Goal: Transaction & Acquisition: Purchase product/service

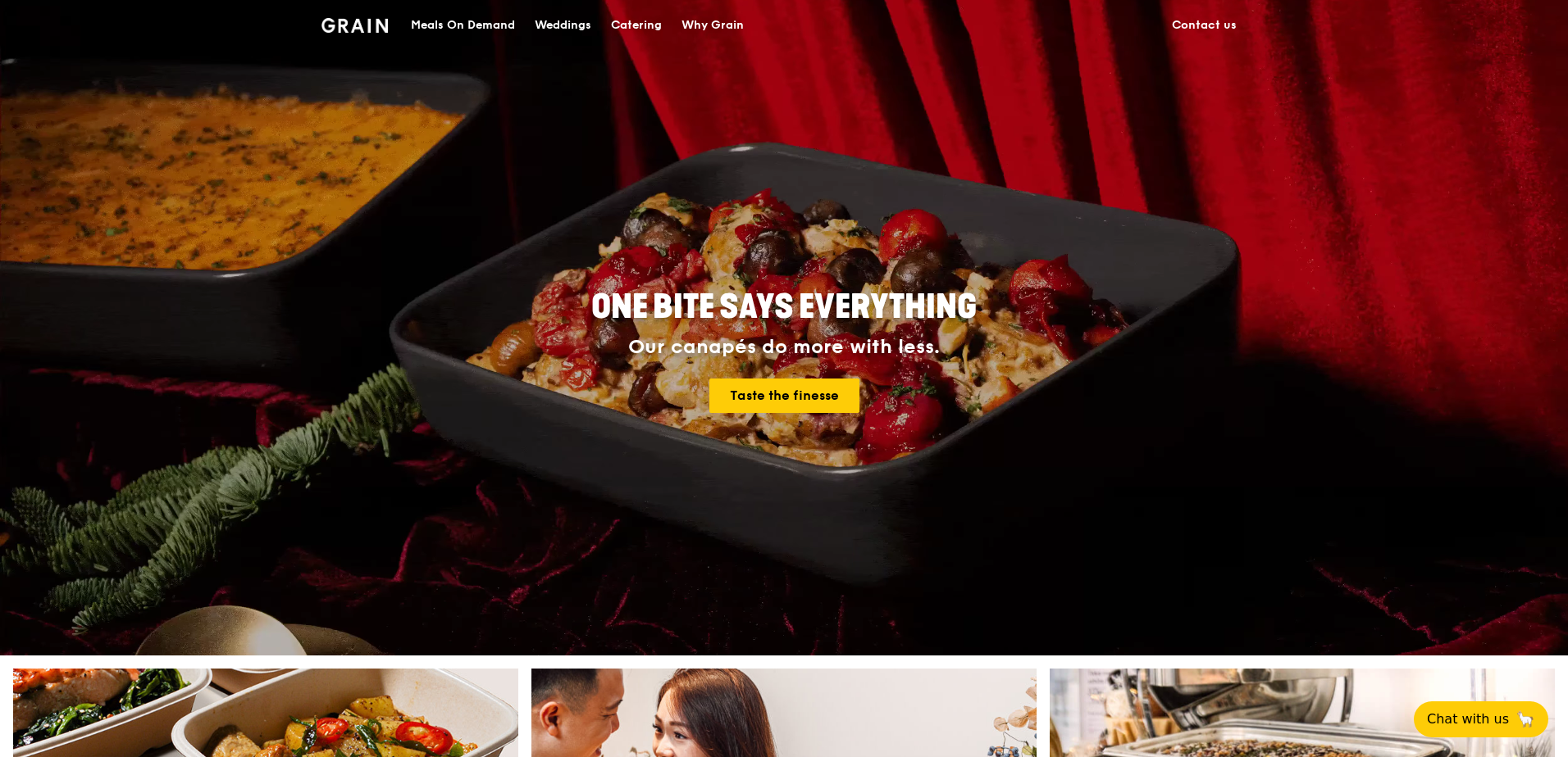
click at [631, 22] on div "Catering" at bounding box center [636, 25] width 51 height 49
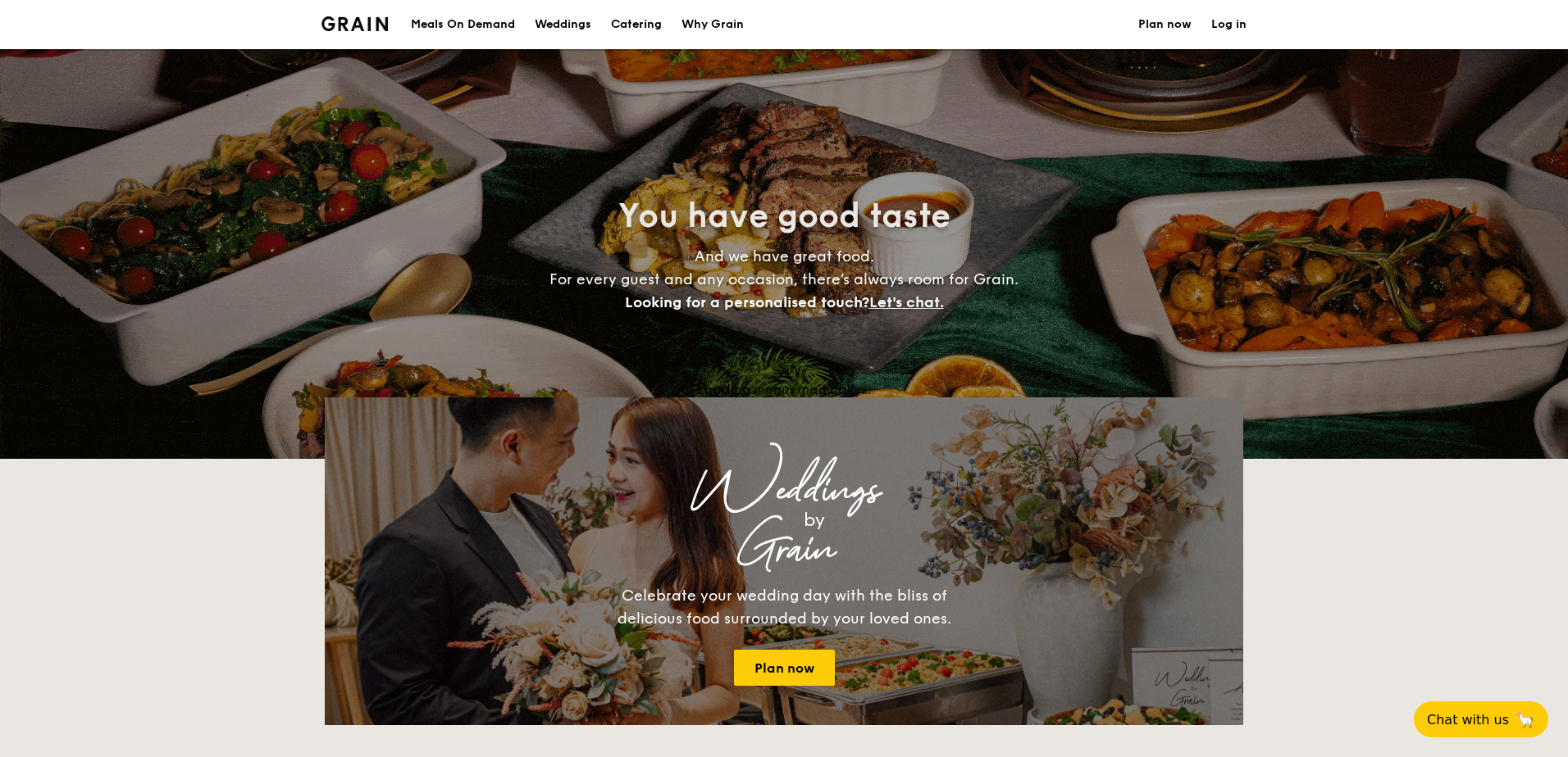
select select
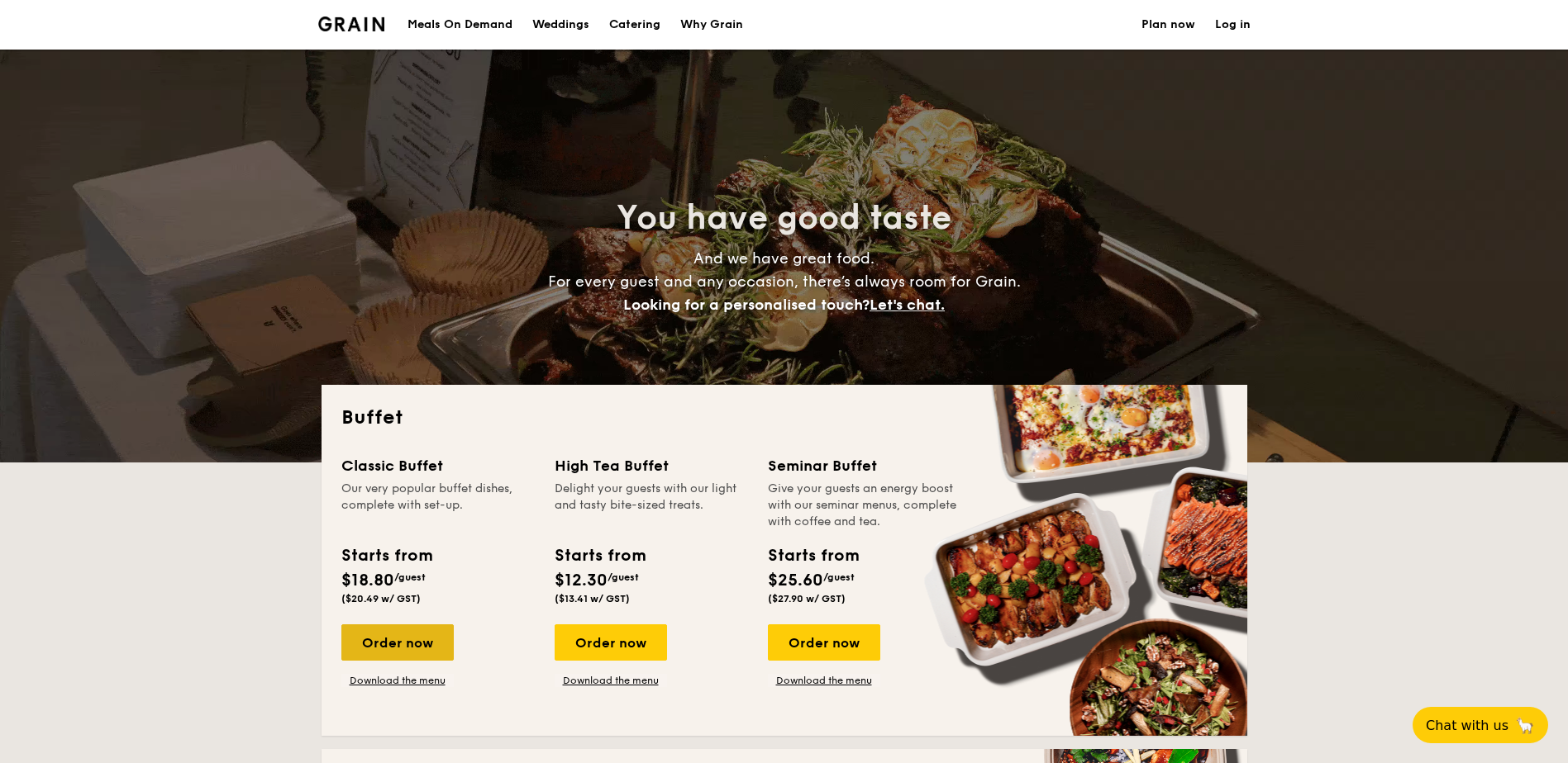
click at [398, 648] on div "Order now" at bounding box center [397, 643] width 112 height 36
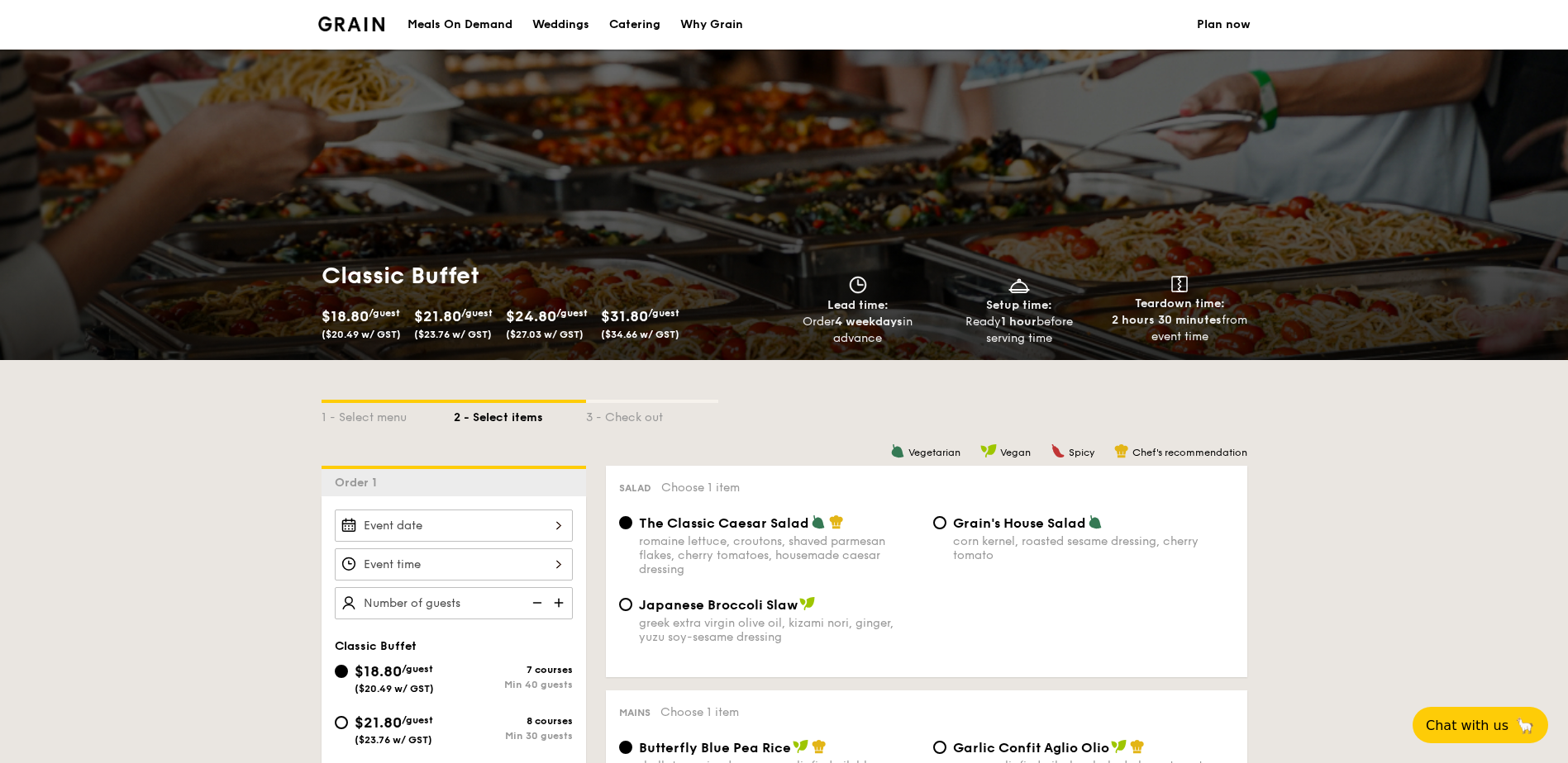
scroll to position [166, 0]
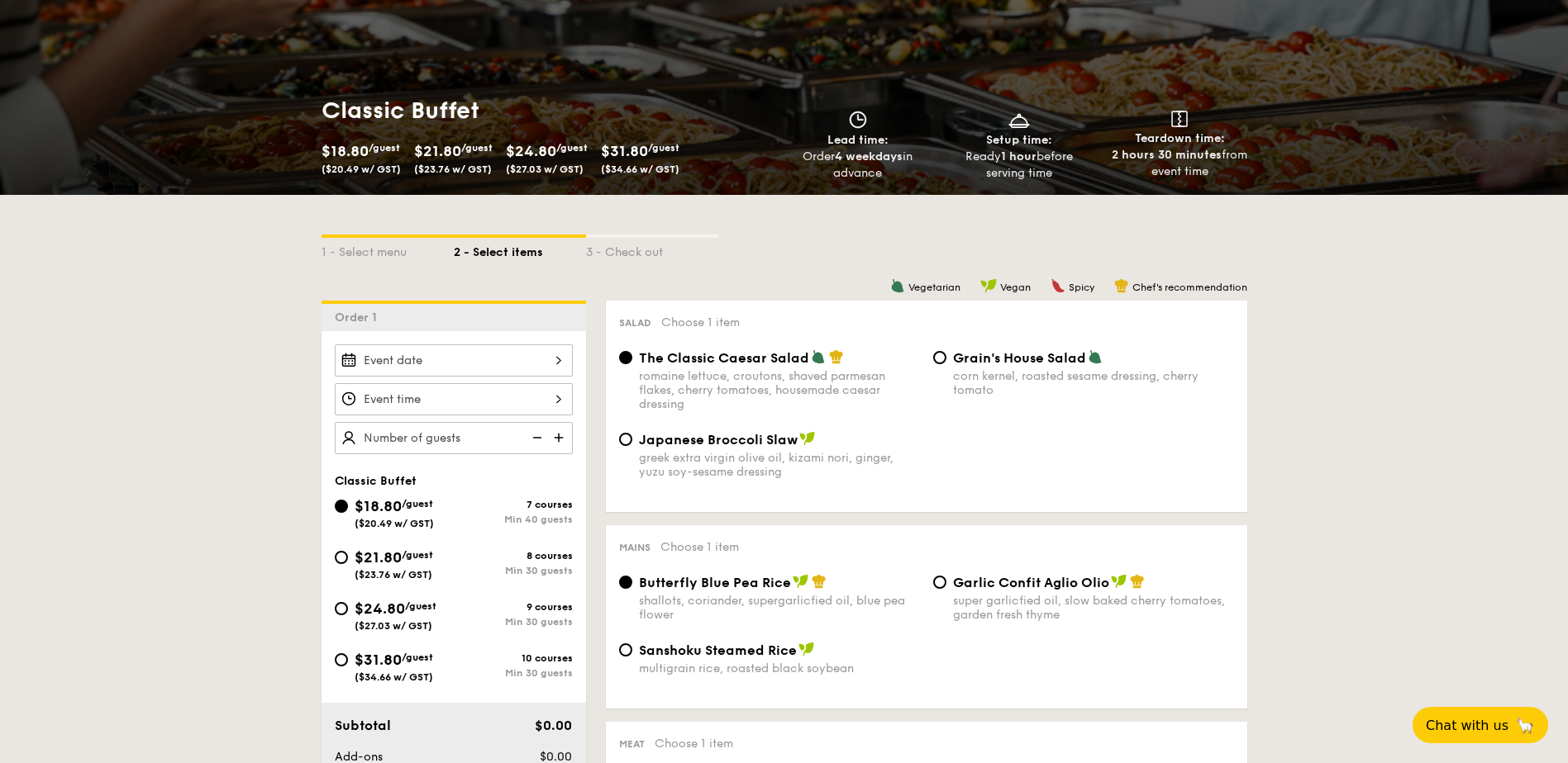
click at [334, 656] on div "$31.80 /guest ($34.66 w/ GST)" at bounding box center [393, 665] width 119 height 35
click at [334, 656] on input "$31.80 /guest ($34.66 w/ GST) 10 courses Min 30 guests" at bounding box center [340, 659] width 13 height 13
radio input "true"
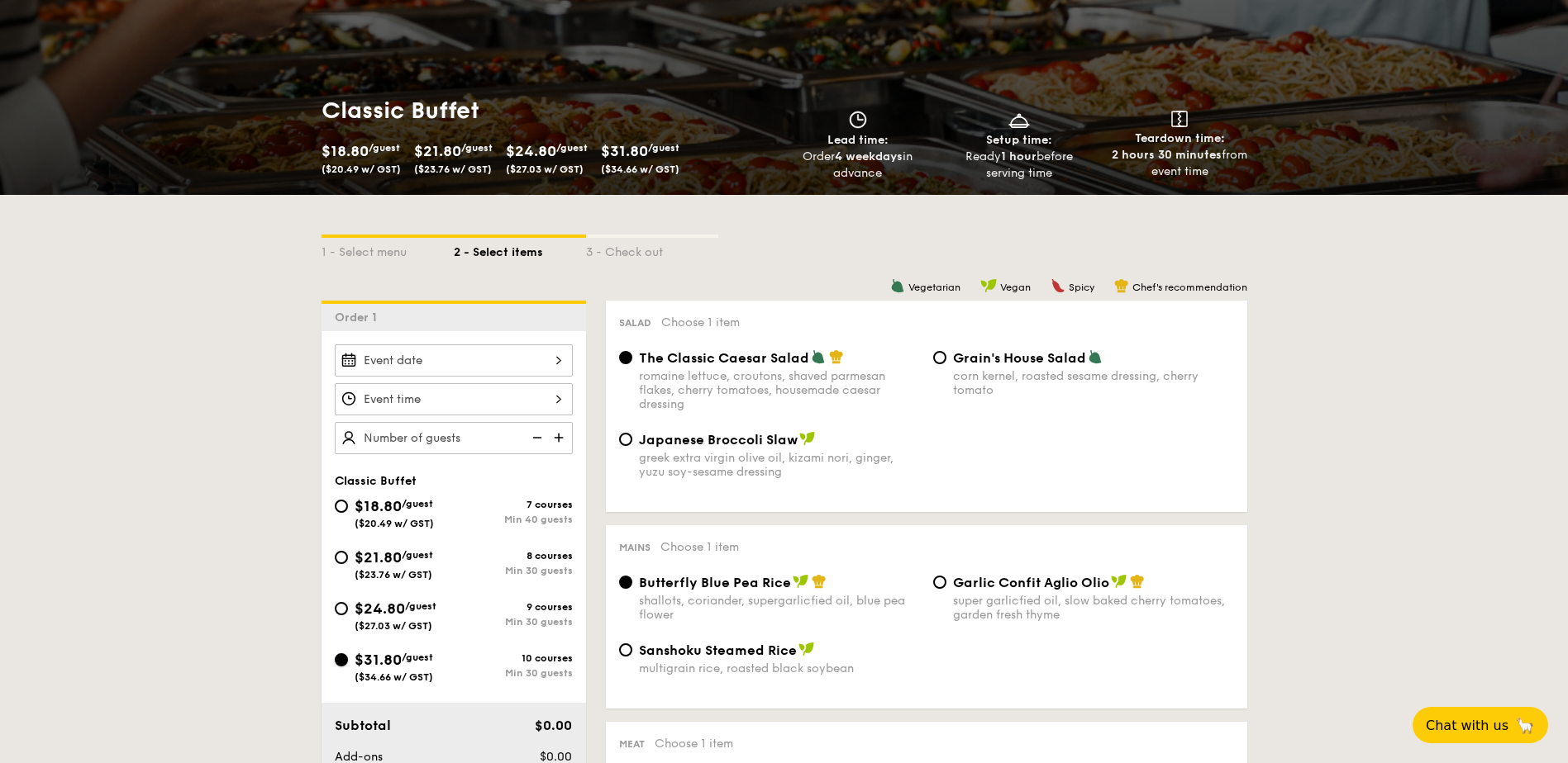
radio input "true"
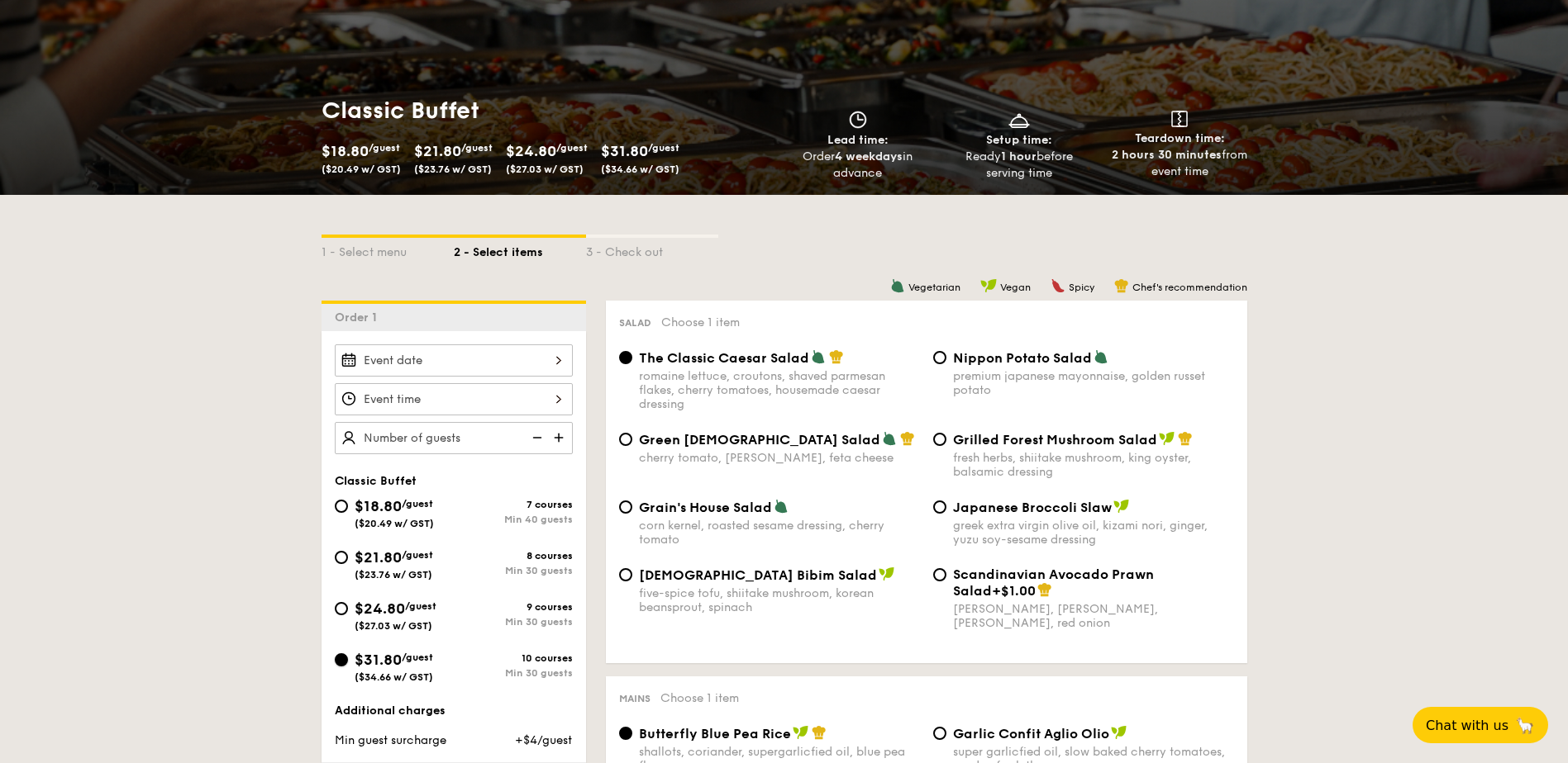
scroll to position [0, 0]
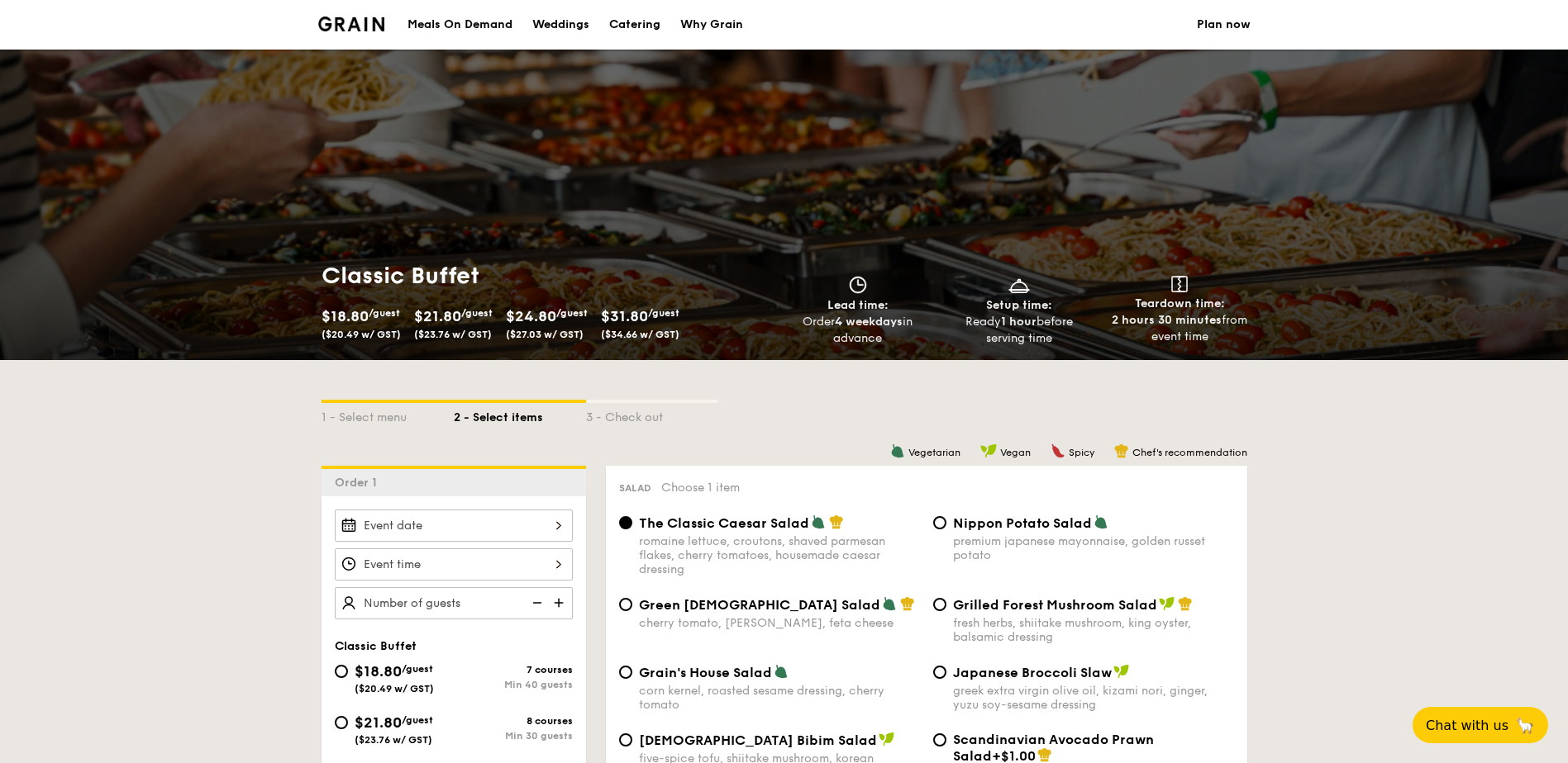
select select
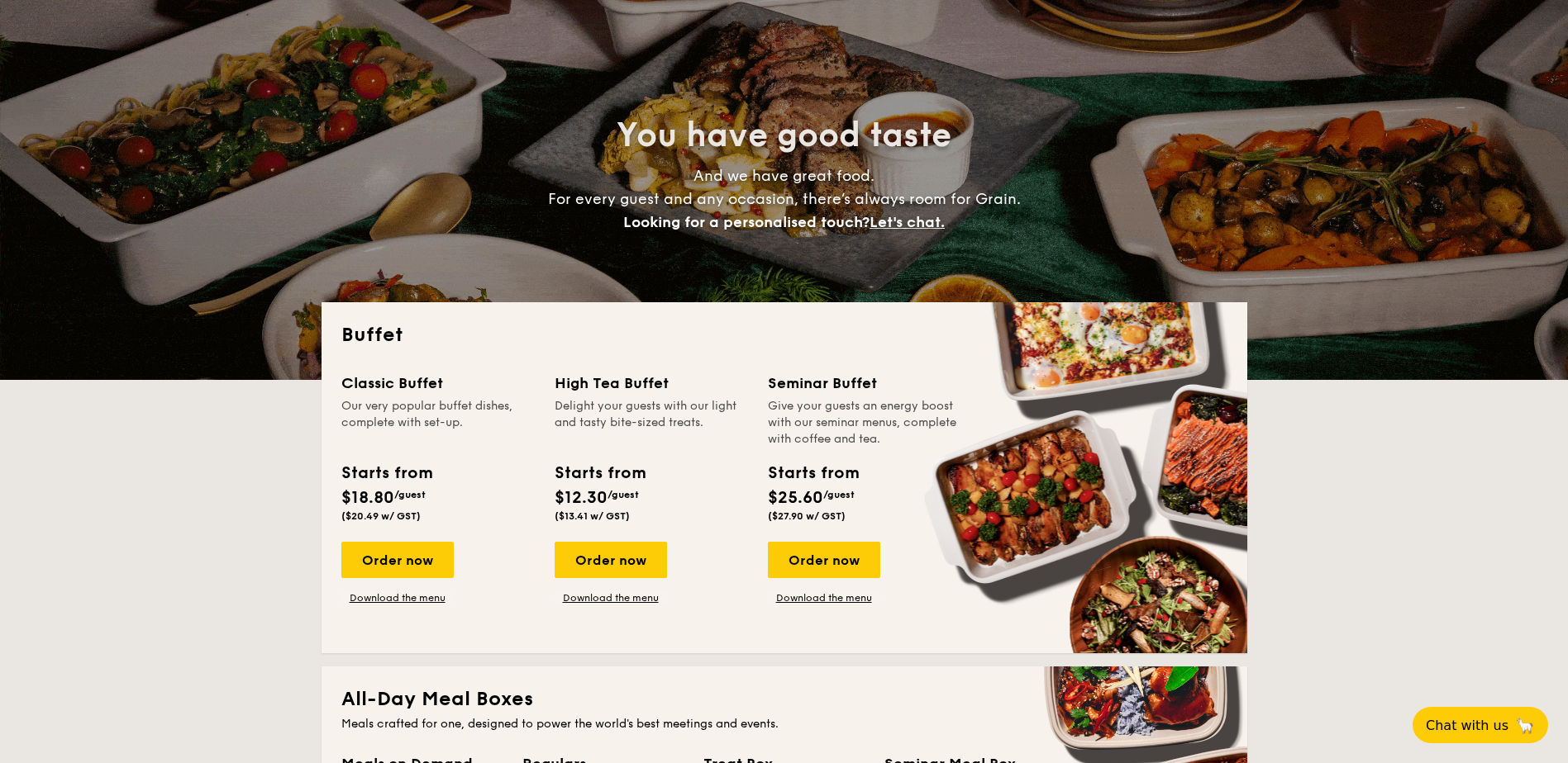
scroll to position [330, 0]
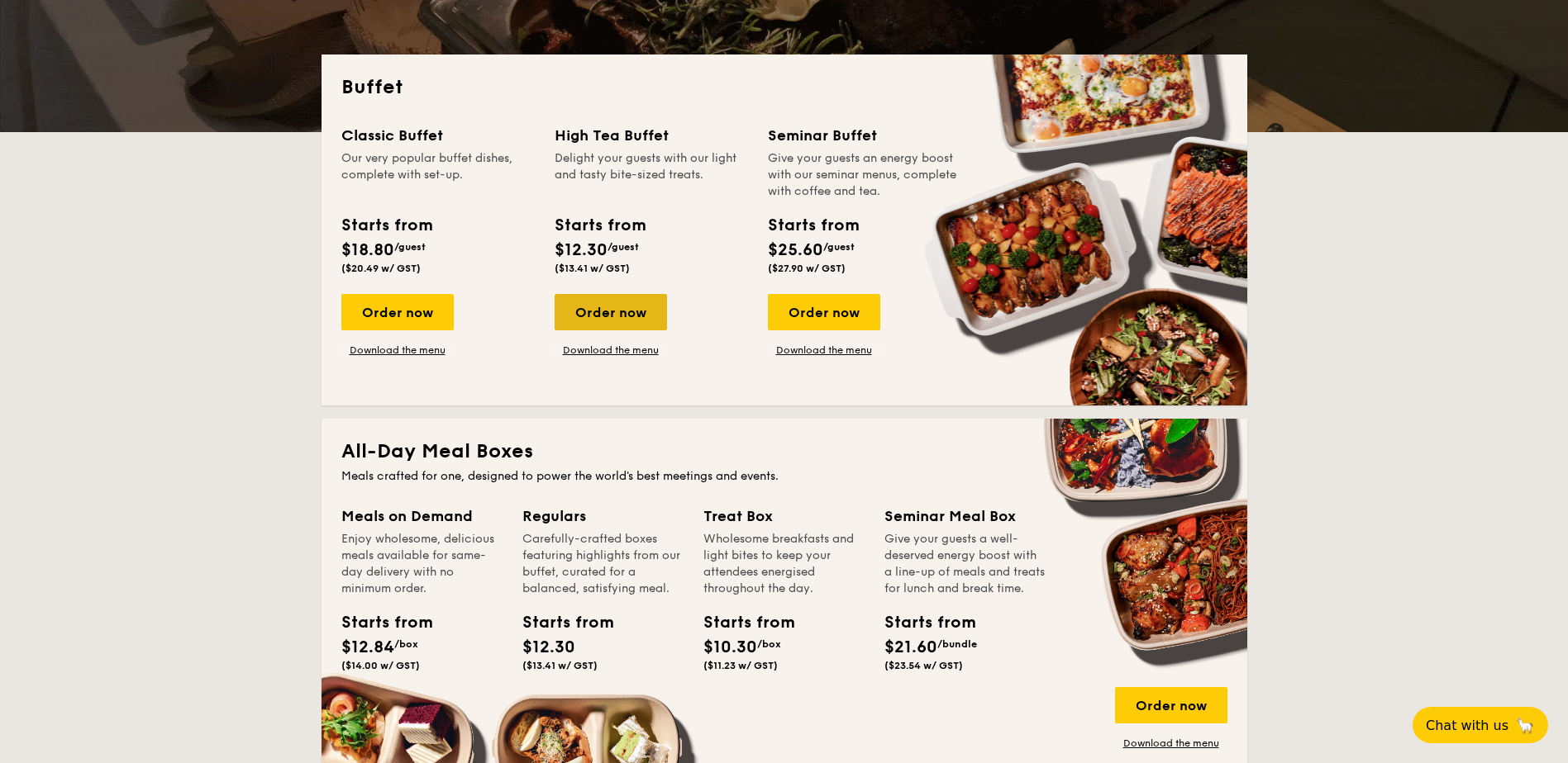
click at [615, 314] on div "Order now" at bounding box center [610, 312] width 112 height 36
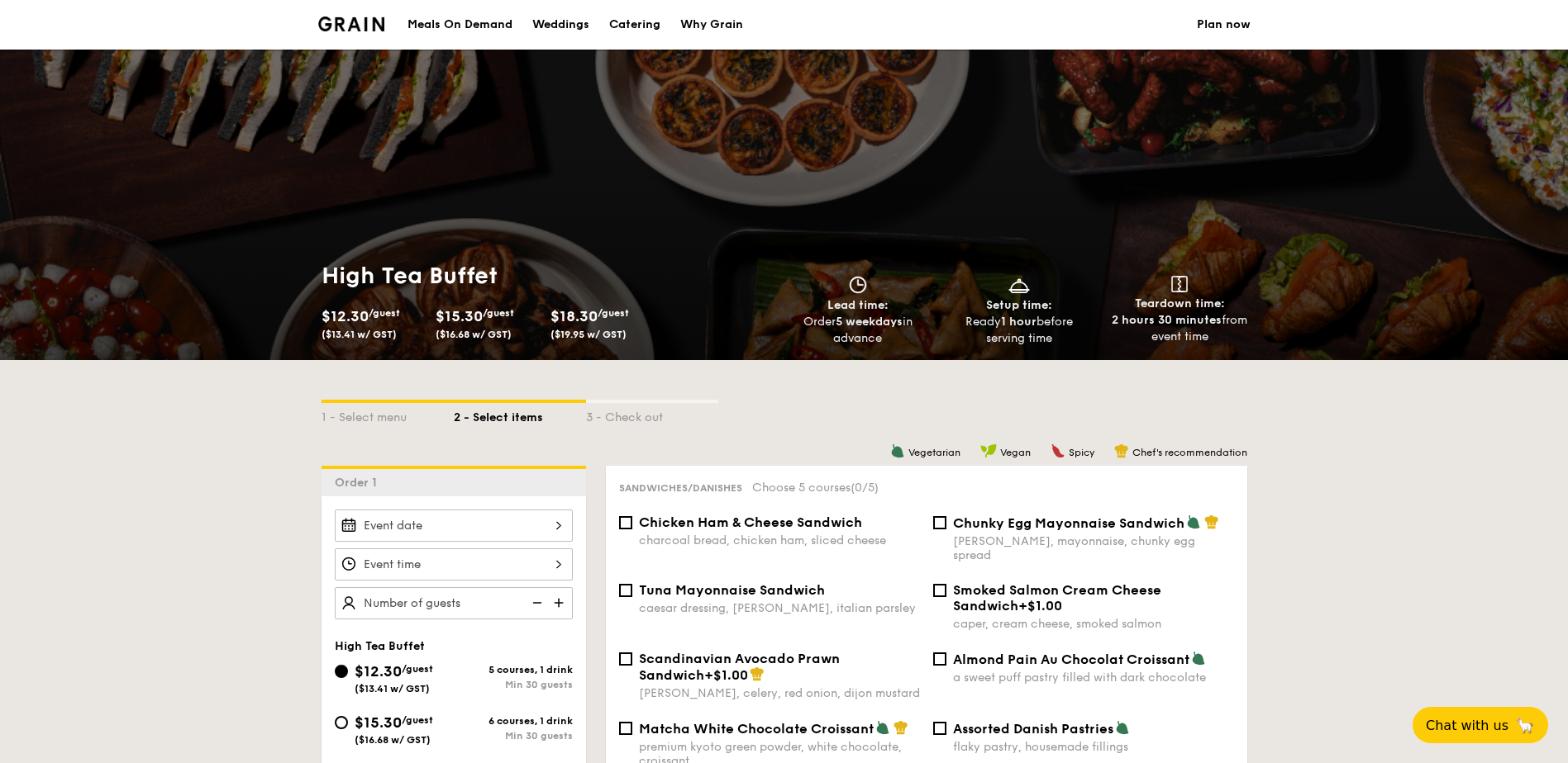
click at [619, 25] on div "Catering" at bounding box center [635, 25] width 51 height 49
select select
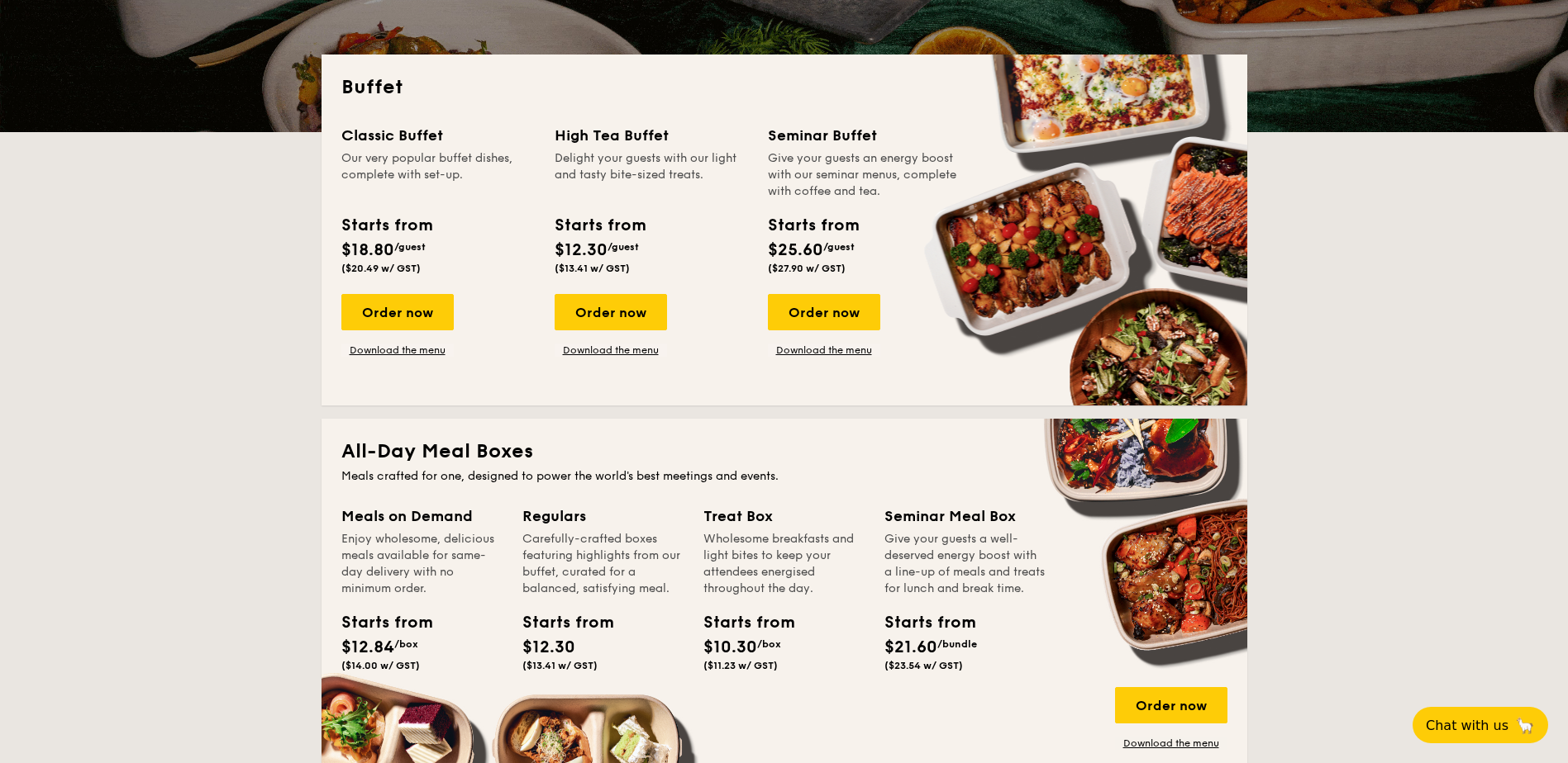
scroll to position [413, 0]
